Goal: Information Seeking & Learning: Learn about a topic

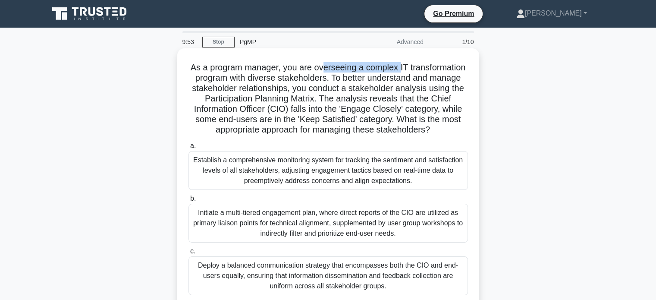
drag, startPoint x: 322, startPoint y: 63, endPoint x: 401, endPoint y: 67, distance: 78.6
click at [401, 67] on h5 "As a program manager, you are overseeing a complex IT transformation program wi…" at bounding box center [328, 98] width 281 height 73
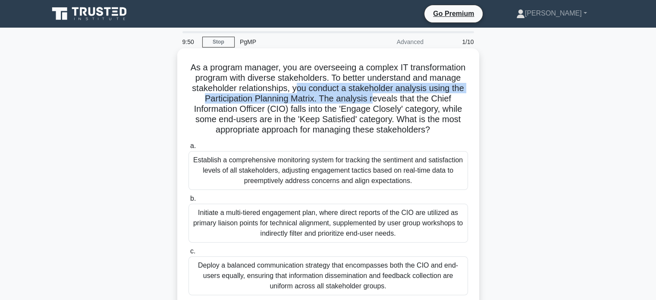
drag, startPoint x: 294, startPoint y: 93, endPoint x: 373, endPoint y: 98, distance: 78.7
click at [373, 98] on h5 "As a program manager, you are overseeing a complex IT transformation program wi…" at bounding box center [328, 98] width 281 height 73
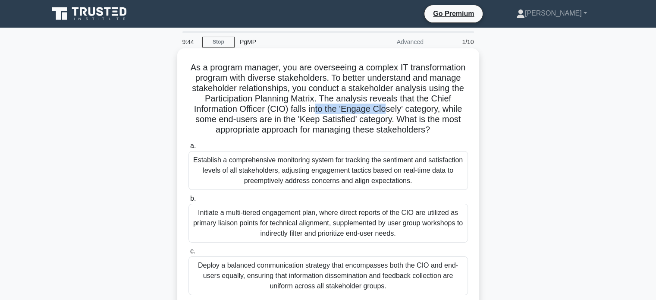
drag, startPoint x: 319, startPoint y: 110, endPoint x: 388, endPoint y: 110, distance: 69.0
click at [388, 110] on h5 "As a program manager, you are overseeing a complex IT transformation program wi…" at bounding box center [328, 98] width 281 height 73
drag, startPoint x: 277, startPoint y: 116, endPoint x: 371, endPoint y: 116, distance: 94.4
click at [371, 116] on h5 "As a program manager, you are overseeing a complex IT transformation program wi…" at bounding box center [328, 98] width 281 height 73
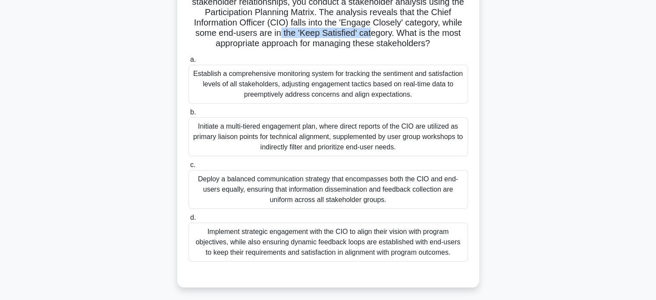
scroll to position [129, 0]
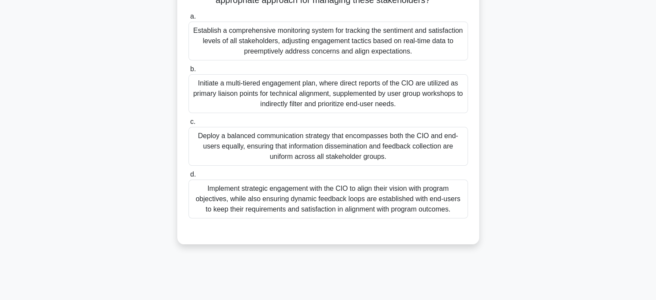
click at [300, 206] on div "Implement strategic engagement with the CIO to align their vision with program …" at bounding box center [327, 198] width 279 height 39
click at [364, 209] on div "Implement strategic engagement with the CIO to align their vision with program …" at bounding box center [327, 198] width 279 height 39
click at [188, 177] on input "d. Implement strategic engagement with the CIO to align their vision with progr…" at bounding box center [188, 175] width 0 height 6
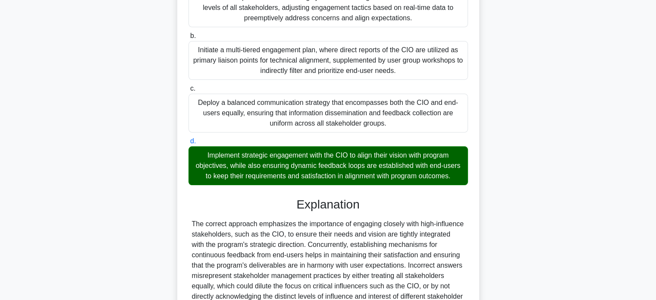
scroll to position [252, 0]
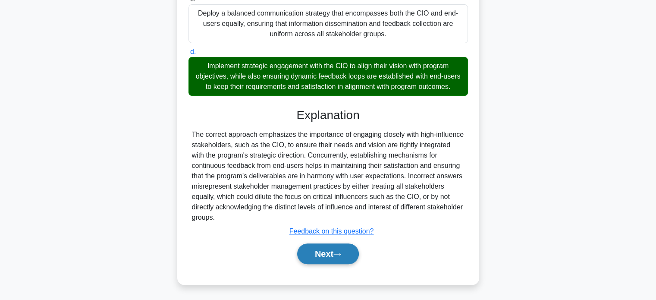
click at [319, 257] on button "Next" at bounding box center [328, 253] width 62 height 21
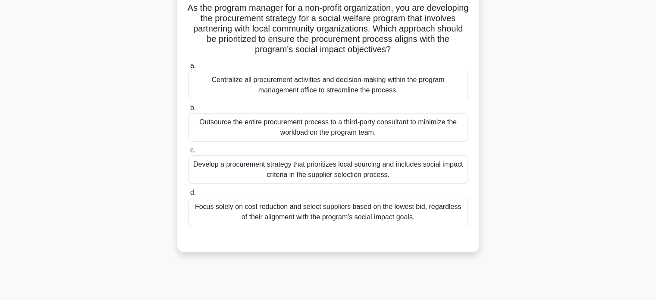
scroll to position [0, 0]
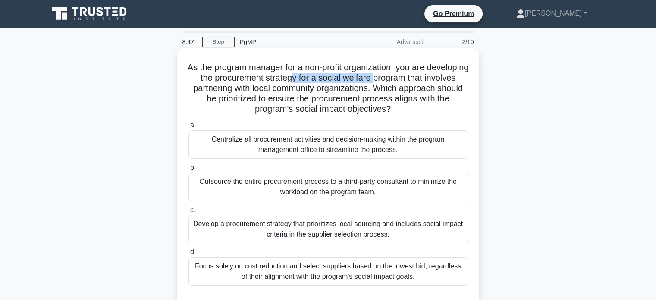
drag, startPoint x: 333, startPoint y: 79, endPoint x: 415, endPoint y: 75, distance: 82.5
click at [415, 75] on h5 "As the program manager for a non-profit organization, you are developing the pr…" at bounding box center [328, 88] width 281 height 53
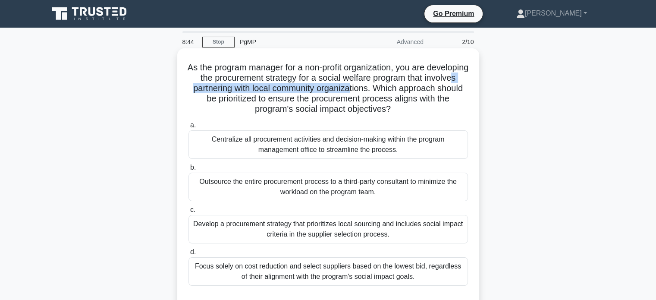
drag, startPoint x: 233, startPoint y: 88, endPoint x: 402, endPoint y: 88, distance: 169.0
click at [402, 88] on h5 "As the program manager for a non-profit organization, you are developing the pr…" at bounding box center [328, 88] width 281 height 53
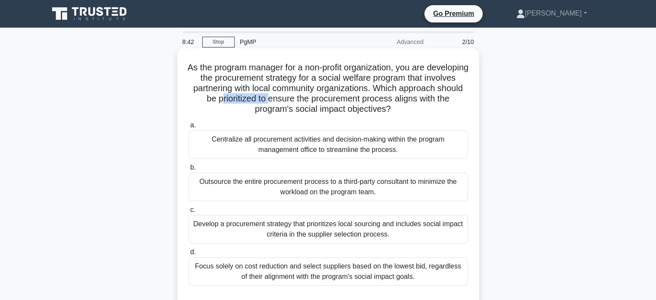
drag, startPoint x: 283, startPoint y: 101, endPoint x: 332, endPoint y: 101, distance: 48.7
click at [332, 101] on h5 "As the program manager for a non-profit organization, you are developing the pr…" at bounding box center [328, 88] width 281 height 53
drag, startPoint x: 263, startPoint y: 91, endPoint x: 422, endPoint y: 92, distance: 159.1
click at [422, 92] on h5 "As the program manager for a non-profit organization, you are developing the pr…" at bounding box center [328, 88] width 281 height 53
drag, startPoint x: 278, startPoint y: 99, endPoint x: 348, endPoint y: 94, distance: 70.5
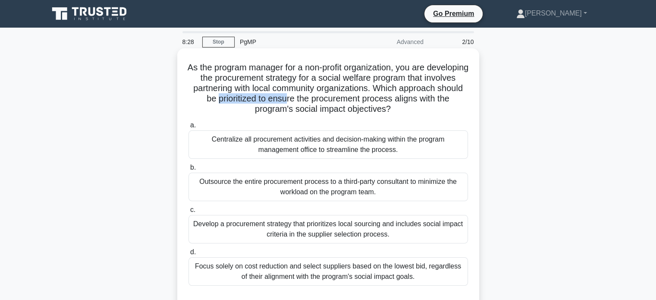
click at [348, 94] on h5 "As the program manager for a non-profit organization, you are developing the pr…" at bounding box center [328, 88] width 281 height 53
drag, startPoint x: 279, startPoint y: 110, endPoint x: 386, endPoint y: 111, distance: 106.5
click at [386, 111] on h5 "As the program manager for a non-profit organization, you are developing the pr…" at bounding box center [328, 88] width 281 height 53
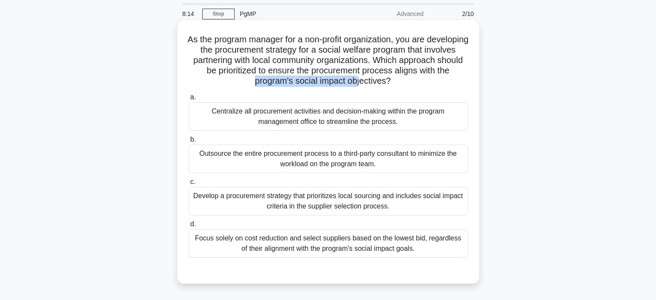
scroll to position [43, 0]
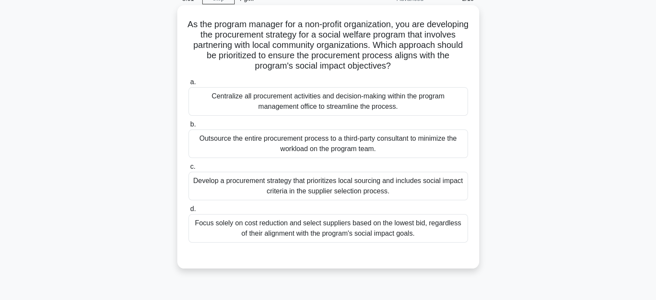
click at [350, 191] on div "Develop a procurement strategy that prioritizes local sourcing and includes soc…" at bounding box center [327, 186] width 279 height 28
click at [188, 169] on input "c. Develop a procurement strategy that prioritizes local sourcing and includes …" at bounding box center [188, 167] width 0 height 6
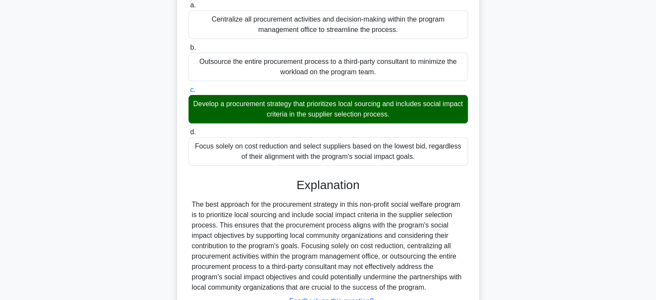
scroll to position [190, 0]
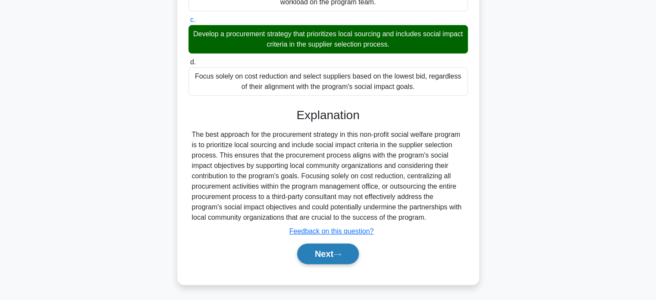
click at [335, 251] on button "Next" at bounding box center [328, 253] width 62 height 21
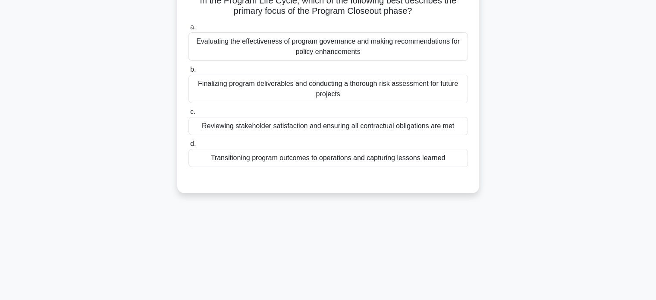
scroll to position [0, 0]
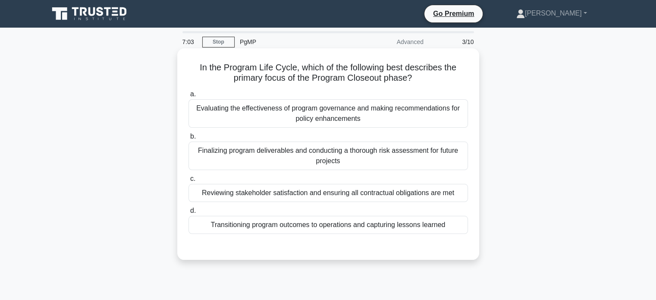
click at [299, 227] on div "Transitioning program outcomes to operations and capturing lessons learned" at bounding box center [327, 225] width 279 height 18
click at [188, 213] on input "d. Transitioning program outcomes to operations and capturing lessons learned" at bounding box center [188, 211] width 0 height 6
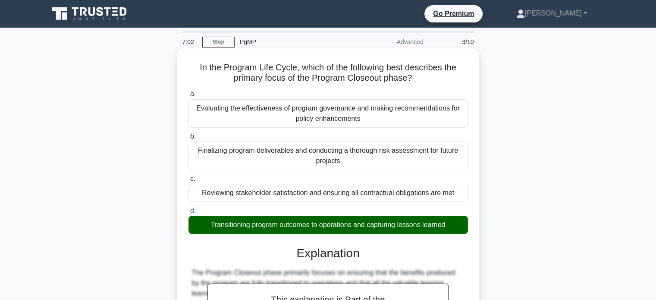
scroll to position [166, 0]
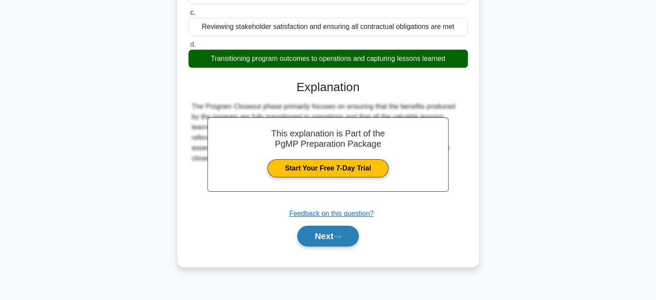
click at [323, 241] on button "Next" at bounding box center [328, 236] width 62 height 21
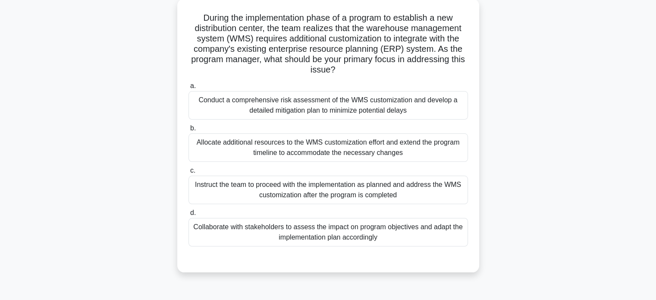
scroll to position [37, 0]
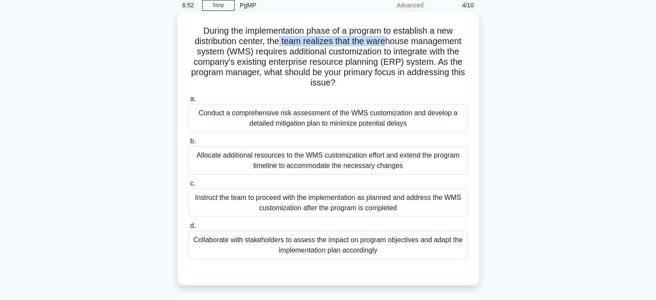
drag, startPoint x: 278, startPoint y: 42, endPoint x: 388, endPoint y: 43, distance: 110.4
click at [388, 43] on h5 "During the implementation phase of a program to establish a new distribution ce…" at bounding box center [328, 56] width 281 height 63
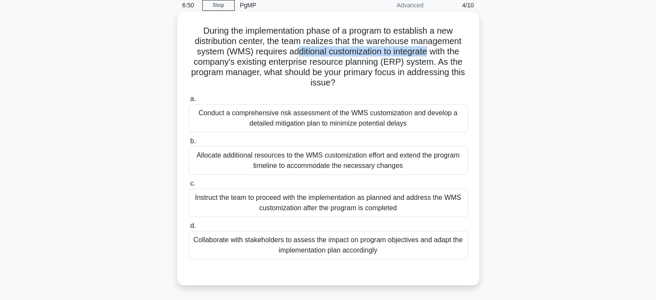
drag, startPoint x: 293, startPoint y: 51, endPoint x: 430, endPoint y: 50, distance: 137.6
click at [430, 50] on h5 "During the implementation phase of a program to establish a new distribution ce…" at bounding box center [328, 56] width 281 height 63
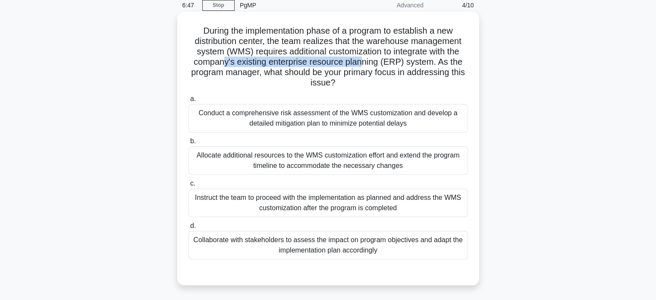
drag, startPoint x: 226, startPoint y: 63, endPoint x: 364, endPoint y: 64, distance: 138.4
click at [364, 64] on h5 "During the implementation phase of a program to establish a new distribution ce…" at bounding box center [328, 56] width 281 height 63
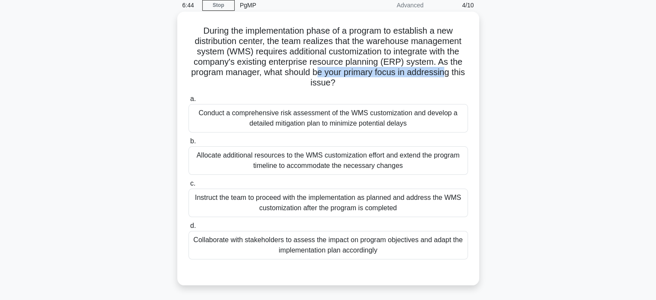
drag, startPoint x: 325, startPoint y: 73, endPoint x: 453, endPoint y: 73, distance: 128.1
click at [453, 73] on h5 "During the implementation phase of a program to establish a new distribution ce…" at bounding box center [328, 56] width 281 height 63
click at [345, 252] on div "Collaborate with stakeholders to assess the impact on program objectives and ad…" at bounding box center [327, 245] width 279 height 28
click at [188, 229] on input "d. Collaborate with stakeholders to assess the impact on program objectives and…" at bounding box center [188, 226] width 0 height 6
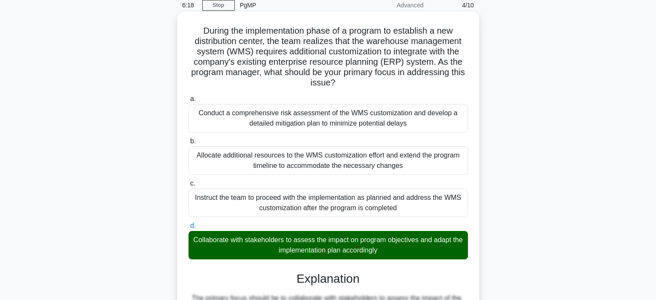
scroll to position [210, 0]
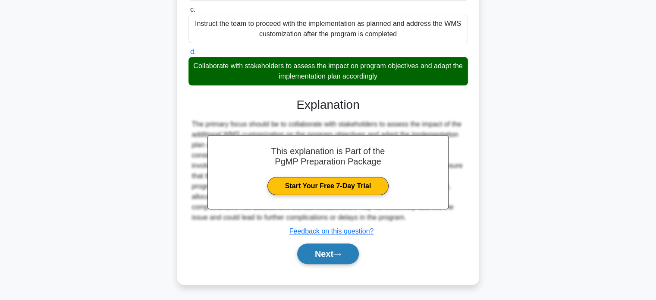
click at [337, 253] on icon at bounding box center [337, 254] width 8 height 5
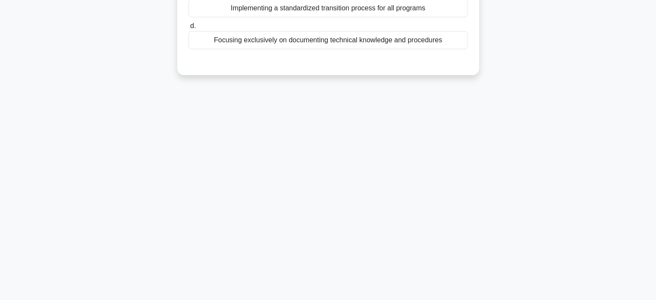
scroll to position [0, 0]
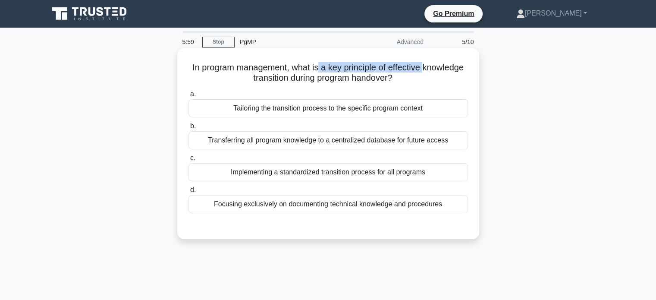
drag, startPoint x: 317, startPoint y: 68, endPoint x: 426, endPoint y: 66, distance: 108.3
click at [426, 66] on h5 "In program management, what is a key principle of effective knowledge transitio…" at bounding box center [328, 73] width 281 height 22
drag, startPoint x: 291, startPoint y: 77, endPoint x: 407, endPoint y: 78, distance: 115.1
click at [407, 78] on h5 "In program management, what is a key principle of effective knowledge transitio…" at bounding box center [328, 73] width 281 height 22
click at [373, 141] on div "Transferring all program knowledge to a centralized database for future access" at bounding box center [327, 140] width 279 height 18
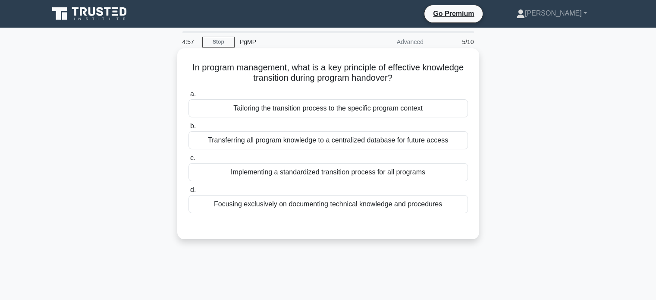
click at [188, 129] on input "b. Transferring all program knowledge to a centralized database for future acce…" at bounding box center [188, 126] width 0 height 6
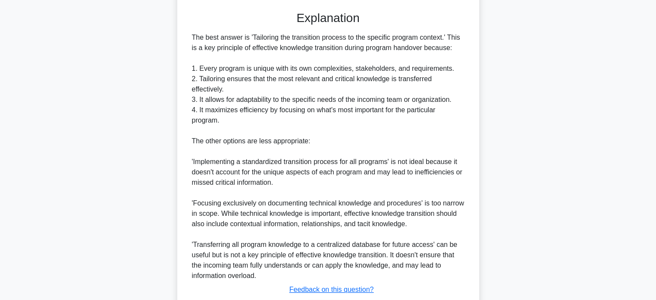
scroll to position [216, 0]
drag, startPoint x: 238, startPoint y: 65, endPoint x: 353, endPoint y: 69, distance: 114.8
click at [353, 69] on div "The best answer is 'Tailoring the transition process to the specific program co…" at bounding box center [328, 156] width 273 height 248
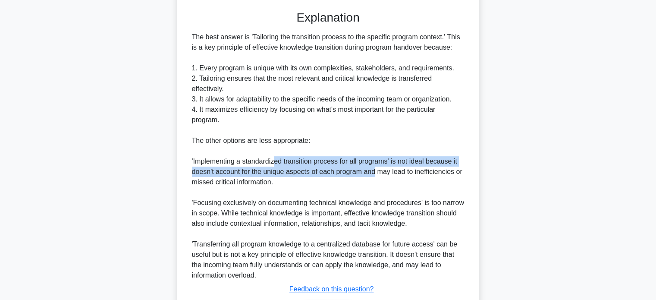
drag, startPoint x: 276, startPoint y: 162, endPoint x: 375, endPoint y: 169, distance: 99.0
click at [375, 169] on div "The best answer is 'Tailoring the transition process to the specific program co…" at bounding box center [328, 156] width 273 height 248
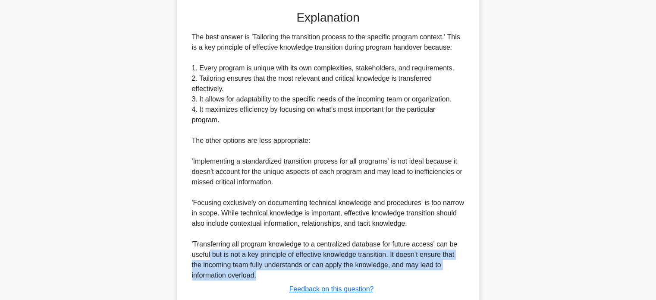
drag, startPoint x: 246, startPoint y: 257, endPoint x: 257, endPoint y: 272, distance: 19.1
click at [257, 272] on div "The best answer is 'Tailoring the transition process to the specific program co…" at bounding box center [328, 156] width 273 height 248
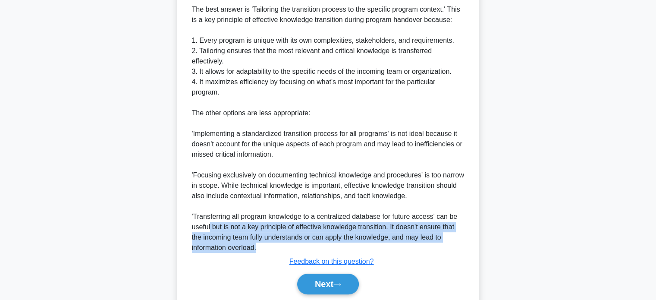
scroll to position [273, 0]
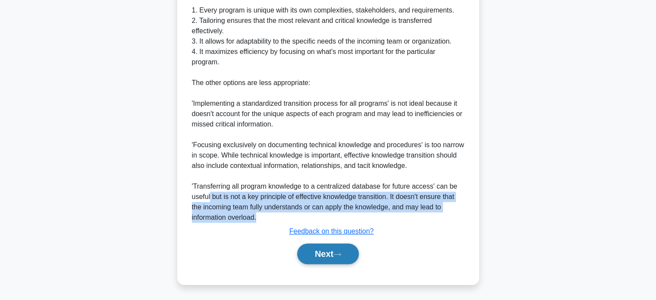
click at [323, 254] on button "Next" at bounding box center [328, 253] width 62 height 21
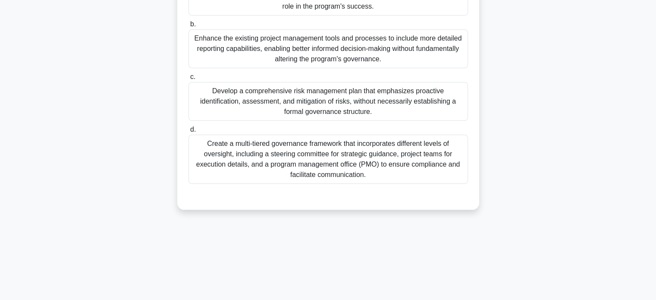
scroll to position [0, 0]
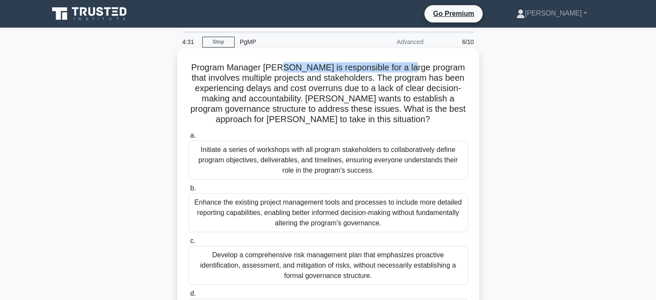
drag, startPoint x: 279, startPoint y: 69, endPoint x: 401, endPoint y: 72, distance: 122.1
click at [401, 72] on h5 "Program Manager Jane is responsible for a large program that involves multiple …" at bounding box center [328, 93] width 281 height 63
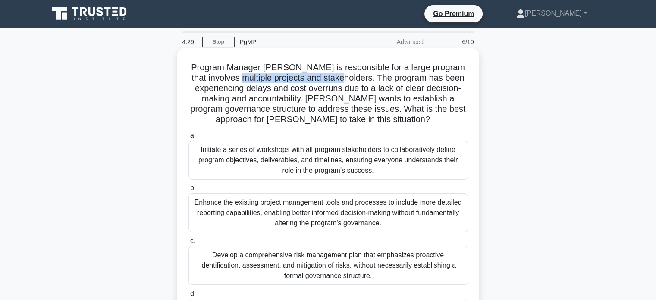
drag, startPoint x: 222, startPoint y: 77, endPoint x: 326, endPoint y: 78, distance: 104.4
click at [326, 78] on h5 "Program Manager Jane is responsible for a large program that involves multiple …" at bounding box center [328, 93] width 281 height 63
click at [360, 81] on h5 "Program Manager Jane is responsible for a large program that involves multiple …" at bounding box center [328, 93] width 281 height 63
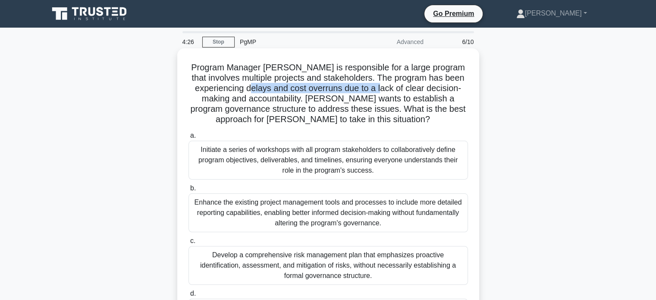
drag, startPoint x: 237, startPoint y: 91, endPoint x: 364, endPoint y: 89, distance: 127.2
click at [364, 89] on h5 "Program Manager Jane is responsible for a large program that involves multiple …" at bounding box center [328, 93] width 281 height 63
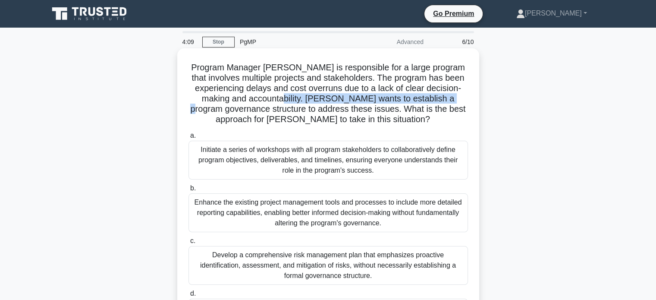
drag, startPoint x: 254, startPoint y: 99, endPoint x: 433, endPoint y: 100, distance: 179.0
click at [433, 100] on h5 "Program Manager Jane is responsible for a large program that involves multiple …" at bounding box center [328, 93] width 281 height 63
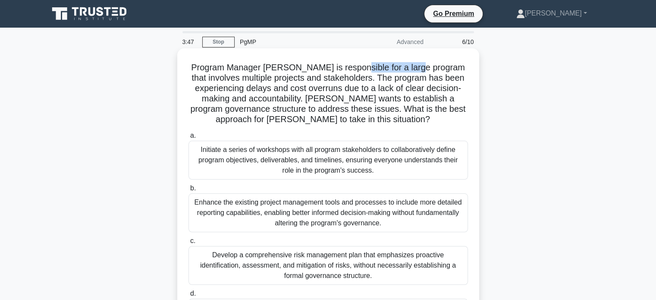
drag, startPoint x: 348, startPoint y: 69, endPoint x: 413, endPoint y: 69, distance: 64.7
click at [413, 69] on h5 "Program Manager Jane is responsible for a large program that involves multiple …" at bounding box center [328, 93] width 281 height 63
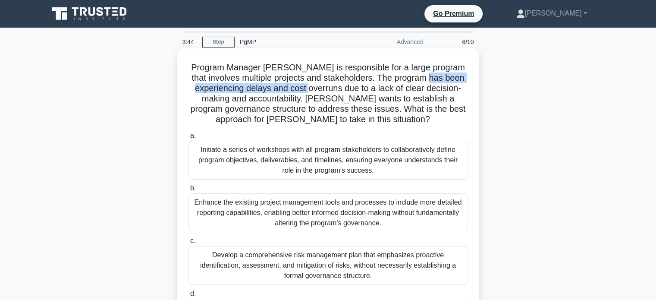
drag, startPoint x: 417, startPoint y: 75, endPoint x: 295, endPoint y: 88, distance: 121.8
click at [295, 88] on h5 "Program Manager Jane is responsible for a large program that involves multiple …" at bounding box center [328, 93] width 281 height 63
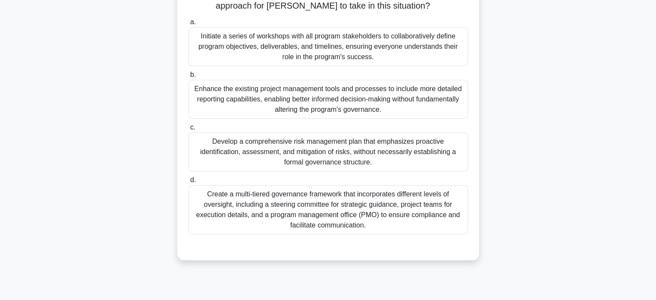
scroll to position [129, 0]
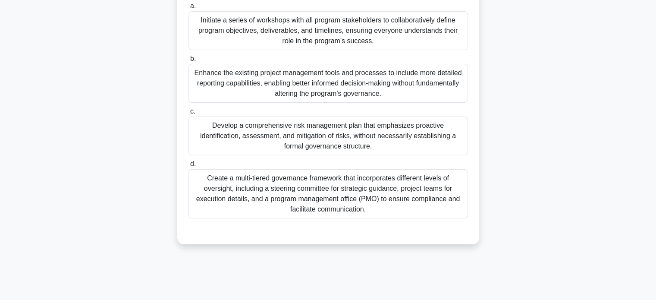
click at [354, 197] on div "Create a multi-tiered governance framework that incorporates different levels o…" at bounding box center [327, 193] width 279 height 49
click at [188, 167] on input "d. Create a multi-tiered governance framework that incorporates different level…" at bounding box center [188, 164] width 0 height 6
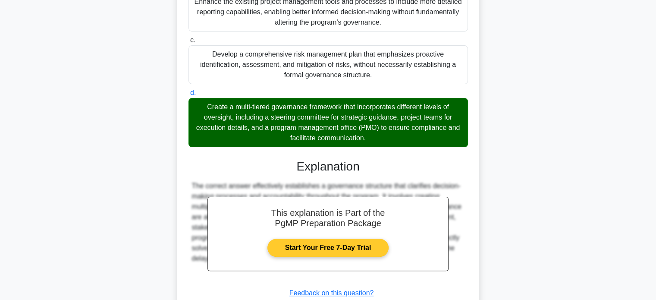
scroll to position [262, 0]
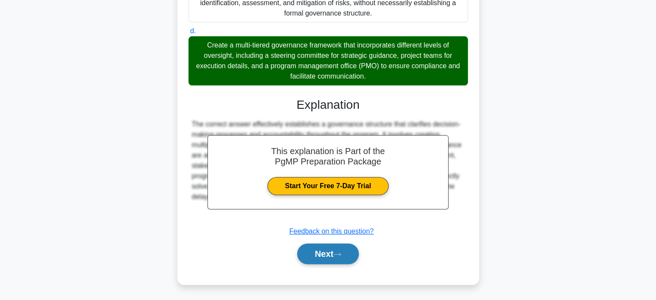
click at [317, 252] on button "Next" at bounding box center [328, 253] width 62 height 21
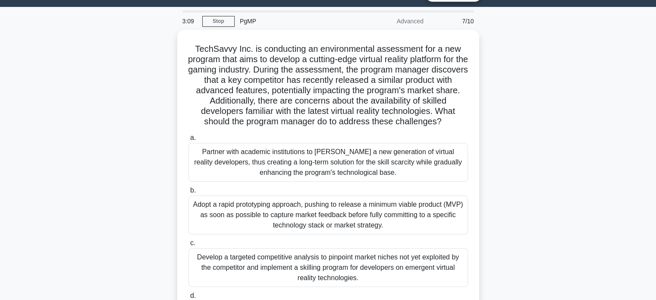
scroll to position [0, 0]
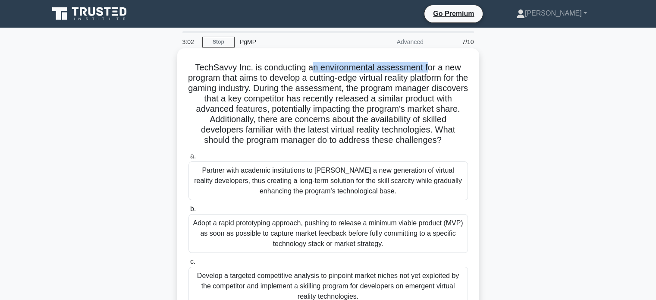
drag, startPoint x: 312, startPoint y: 65, endPoint x: 429, endPoint y: 61, distance: 116.9
click at [429, 62] on h5 "TechSavvy Inc. is conducting an environmental assessment for a new program that…" at bounding box center [328, 104] width 281 height 84
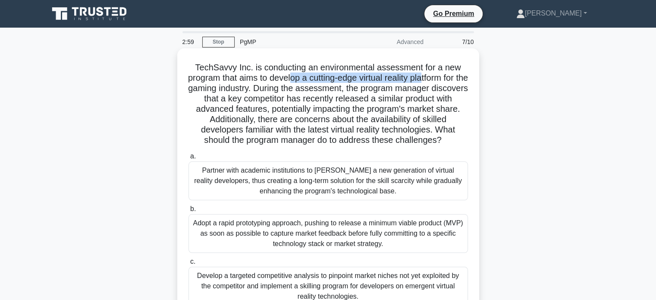
drag, startPoint x: 294, startPoint y: 80, endPoint x: 432, endPoint y: 79, distance: 138.4
click at [432, 79] on h5 "TechSavvy Inc. is conducting an environmental assessment for a new program that…" at bounding box center [328, 104] width 281 height 84
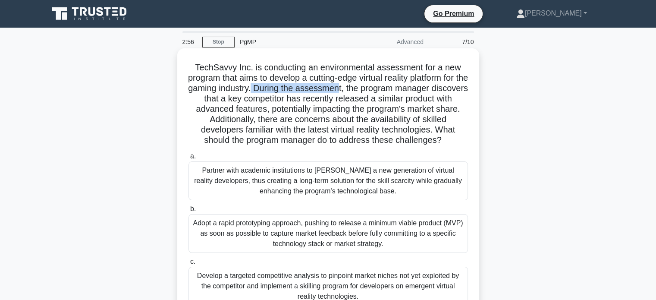
drag, startPoint x: 279, startPoint y: 91, endPoint x: 365, endPoint y: 91, distance: 86.2
click at [365, 91] on h5 "TechSavvy Inc. is conducting an environmental assessment for a new program that…" at bounding box center [328, 104] width 281 height 84
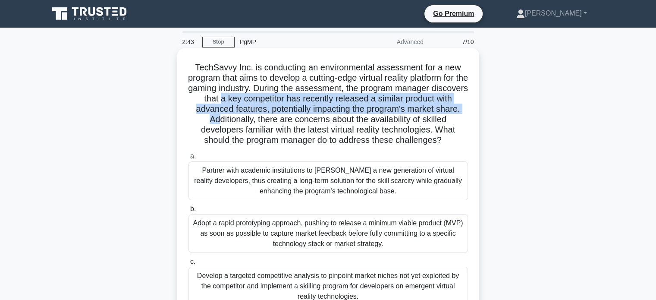
drag, startPoint x: 246, startPoint y: 100, endPoint x: 226, endPoint y: 124, distance: 31.2
click at [226, 124] on h5 "TechSavvy Inc. is conducting an environmental assessment for a new program that…" at bounding box center [328, 104] width 281 height 84
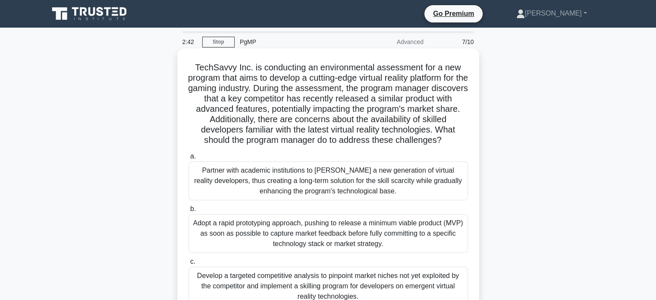
click at [310, 120] on h5 "TechSavvy Inc. is conducting an environmental assessment for a new program that…" at bounding box center [328, 104] width 281 height 84
drag, startPoint x: 317, startPoint y: 120, endPoint x: 435, endPoint y: 115, distance: 117.8
click at [435, 115] on h5 "TechSavvy Inc. is conducting an environmental assessment for a new program that…" at bounding box center [328, 104] width 281 height 84
drag, startPoint x: 267, startPoint y: 135, endPoint x: 356, endPoint y: 132, distance: 88.5
click at [356, 132] on h5 "TechSavvy Inc. is conducting an environmental assessment for a new program that…" at bounding box center [328, 104] width 281 height 84
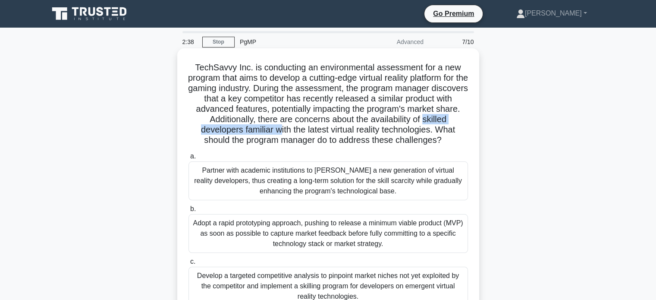
drag, startPoint x: 279, startPoint y: 132, endPoint x: 438, endPoint y: 122, distance: 159.0
click at [438, 122] on h5 "TechSavvy Inc. is conducting an environmental assessment for a new program that…" at bounding box center [328, 104] width 281 height 84
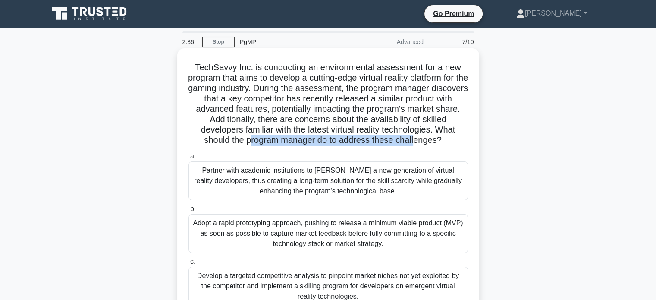
drag, startPoint x: 248, startPoint y: 143, endPoint x: 416, endPoint y: 144, distance: 167.3
click at [416, 144] on h5 "TechSavvy Inc. is conducting an environmental assessment for a new program that…" at bounding box center [328, 104] width 281 height 84
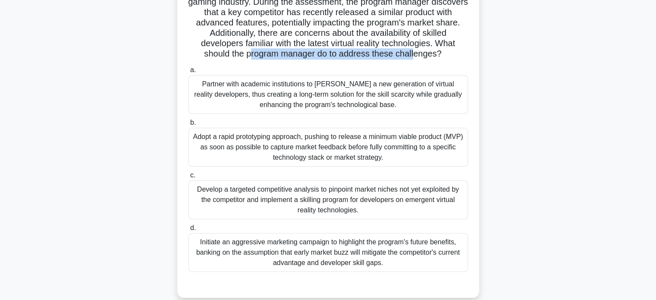
scroll to position [129, 0]
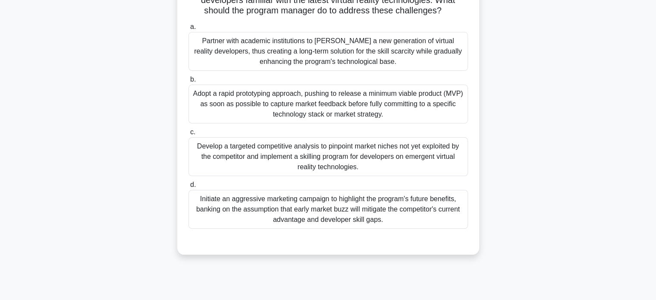
click at [310, 219] on div "Initiate an aggressive marketing campaign to highlight the program's future ben…" at bounding box center [327, 209] width 279 height 39
click at [188, 188] on input "d. Initiate an aggressive marketing campaign to highlight the program's future …" at bounding box center [188, 185] width 0 height 6
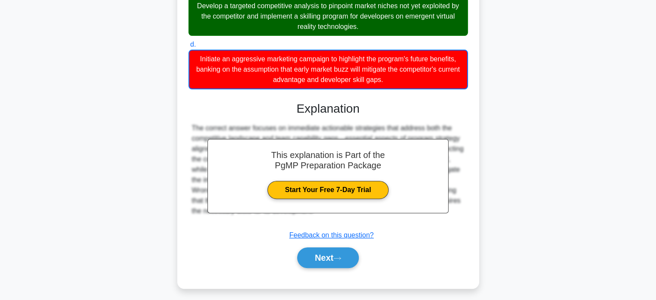
scroll to position [273, 0]
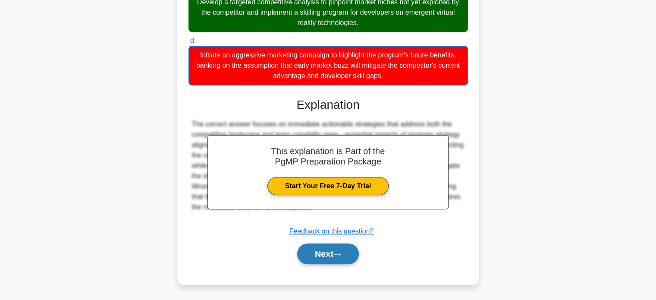
click at [330, 246] on button "Next" at bounding box center [328, 253] width 62 height 21
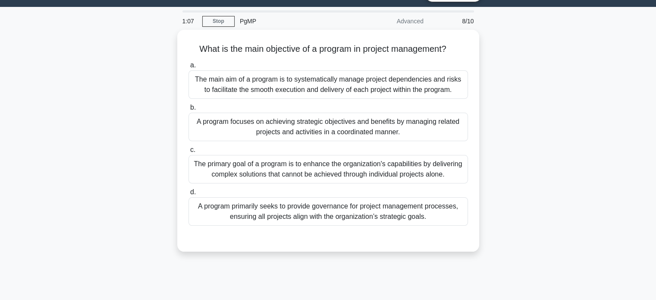
scroll to position [0, 0]
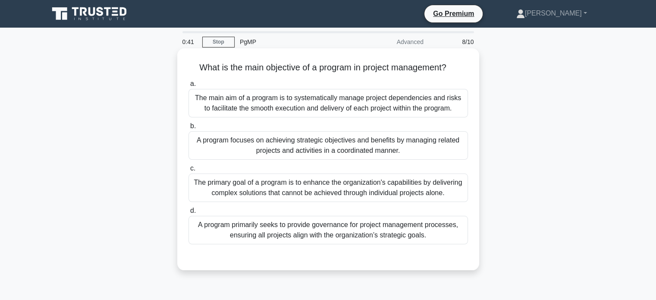
click at [307, 141] on div "A program focuses on achieving strategic objectives and benefits by managing re…" at bounding box center [327, 145] width 279 height 28
click at [188, 129] on input "b. A program focuses on achieving strategic objectives and benefits by managing…" at bounding box center [188, 126] width 0 height 6
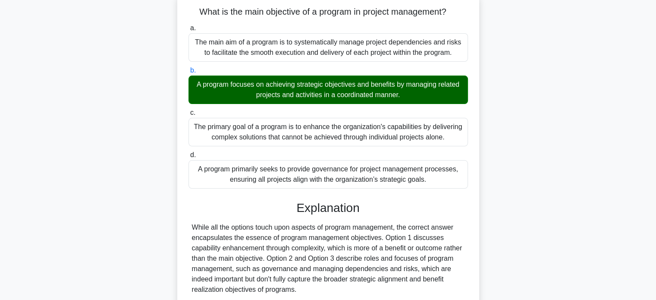
scroll to position [166, 0]
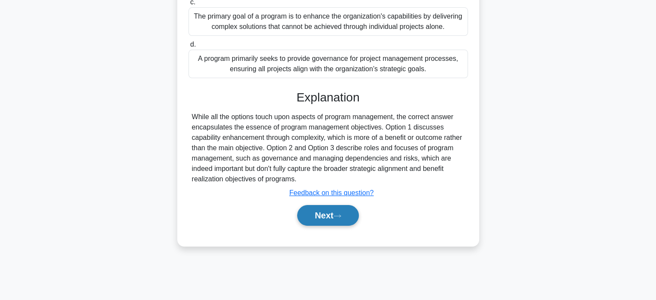
click at [328, 213] on button "Next" at bounding box center [328, 215] width 62 height 21
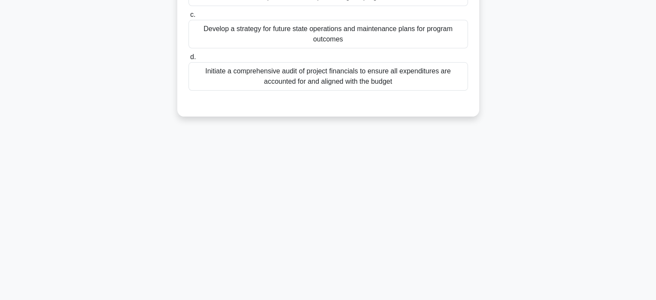
scroll to position [0, 0]
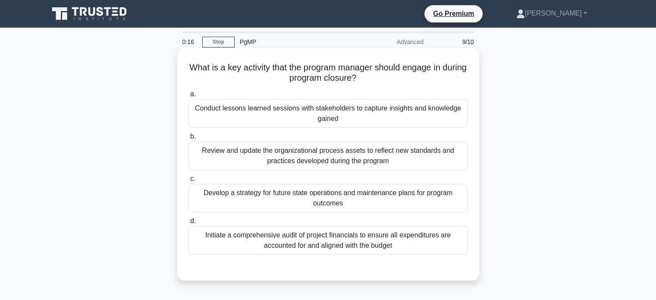
click at [369, 119] on div "Conduct lessons learned sessions with stakeholders to capture insights and know…" at bounding box center [327, 113] width 279 height 28
click at [188, 97] on input "a. Conduct lessons learned sessions with stakeholders to capture insights and k…" at bounding box center [188, 94] width 0 height 6
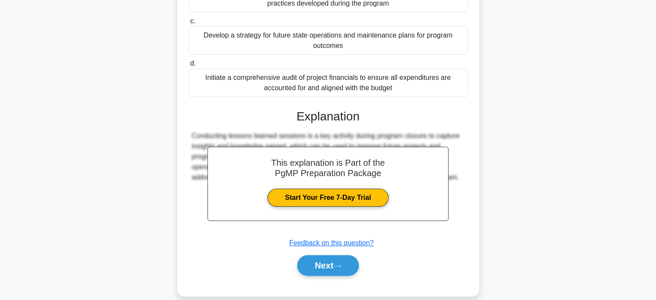
scroll to position [169, 0]
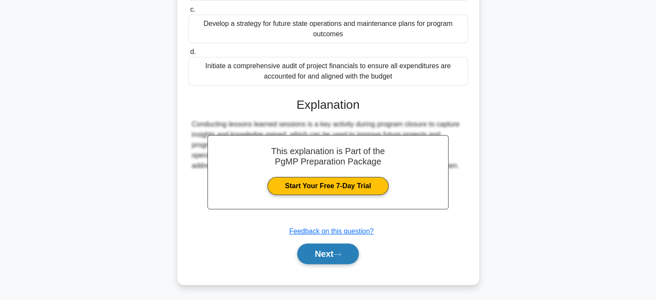
click at [320, 254] on button "Next" at bounding box center [328, 253] width 62 height 21
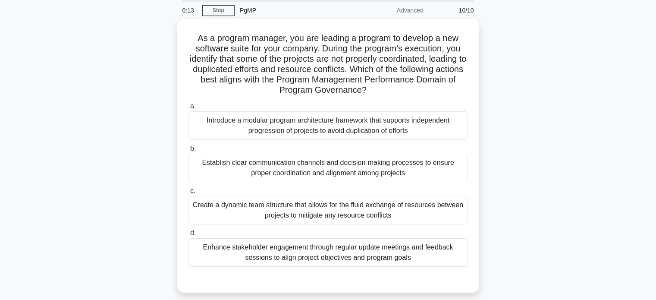
scroll to position [0, 0]
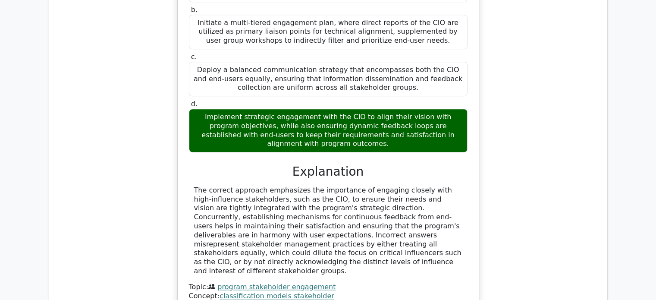
scroll to position [1164, 0]
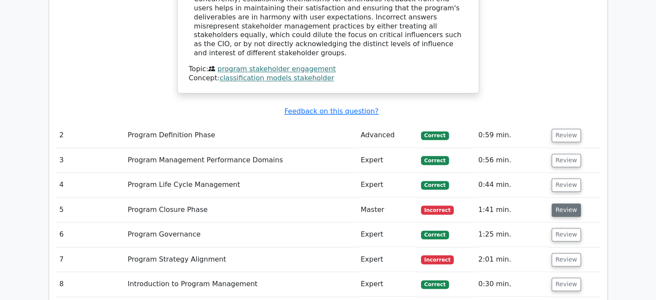
click at [574, 203] on button "Review" at bounding box center [566, 209] width 29 height 13
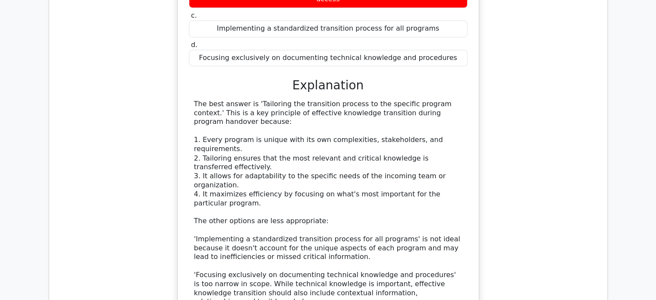
scroll to position [1595, 0]
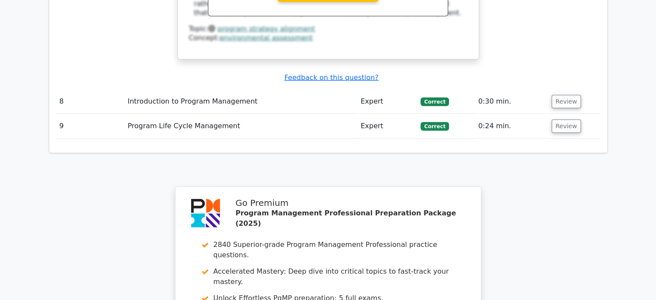
scroll to position [2458, 0]
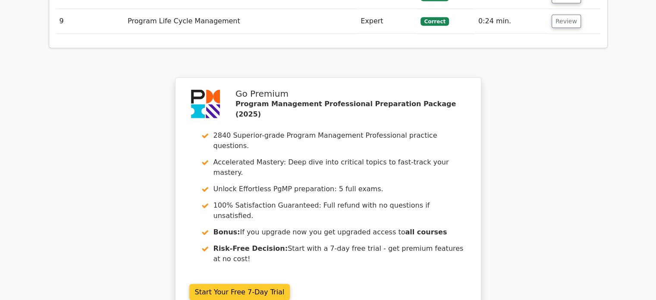
click at [242, 284] on link "Start Your Free 7-Day Trial" at bounding box center [239, 292] width 101 height 16
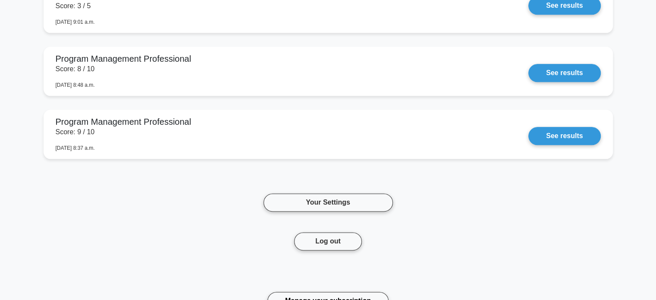
scroll to position [1121, 0]
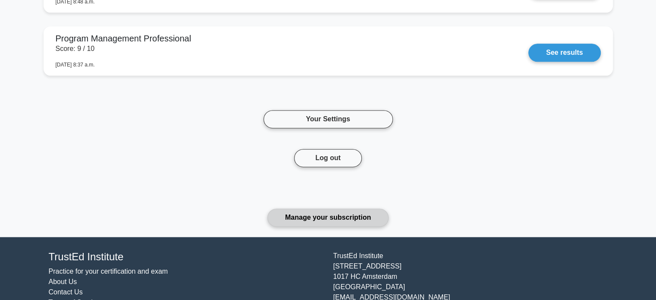
click at [330, 218] on link "Manage your subscription" at bounding box center [327, 217] width 121 height 18
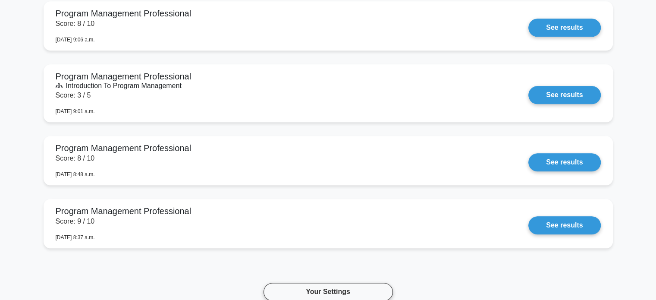
scroll to position [906, 0]
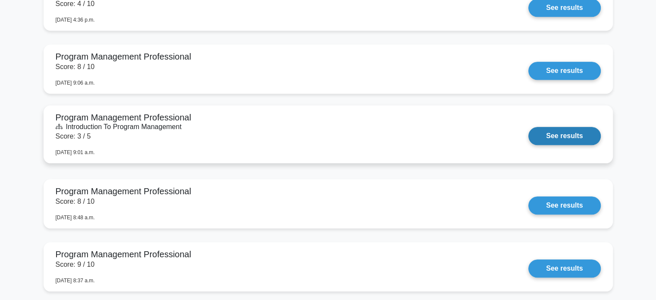
click at [557, 135] on link "See results" at bounding box center [564, 136] width 72 height 18
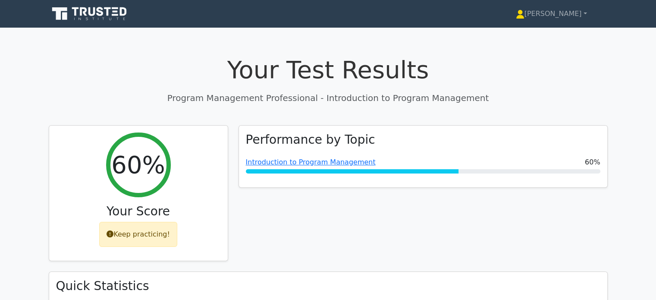
click at [84, 15] on icon at bounding box center [90, 14] width 83 height 16
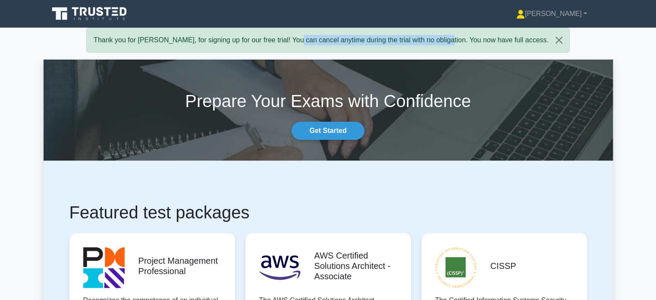
drag, startPoint x: 272, startPoint y: 41, endPoint x: 423, endPoint y: 44, distance: 150.9
click at [423, 44] on div "Thank you for Huong, for signing up for our free trial! You can cancel anytime …" at bounding box center [327, 40] width 483 height 25
click at [577, 14] on link "[PERSON_NAME]" at bounding box center [551, 13] width 112 height 17
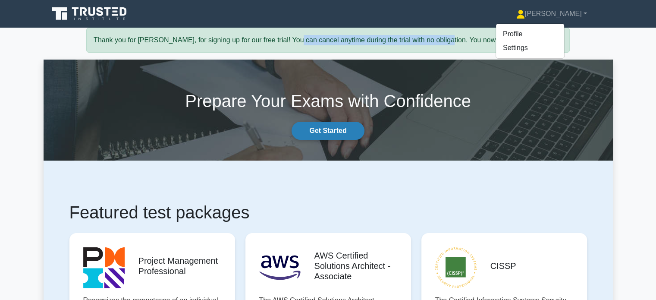
click at [325, 129] on link "Get Started" at bounding box center [327, 131] width 72 height 18
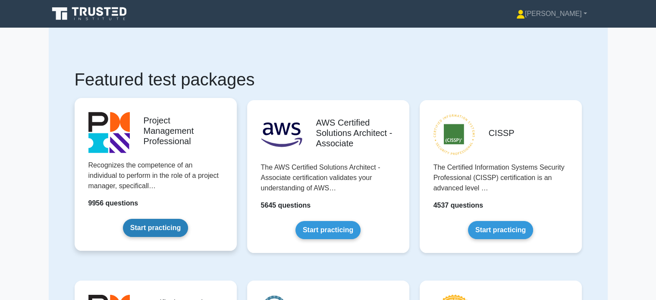
click at [156, 231] on link "Start practicing" at bounding box center [155, 228] width 65 height 18
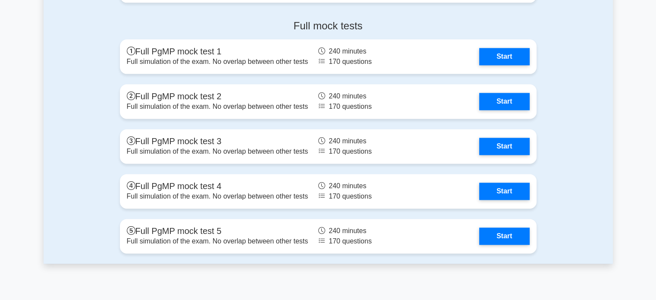
scroll to position [1121, 0]
